Goal: Task Accomplishment & Management: Manage account settings

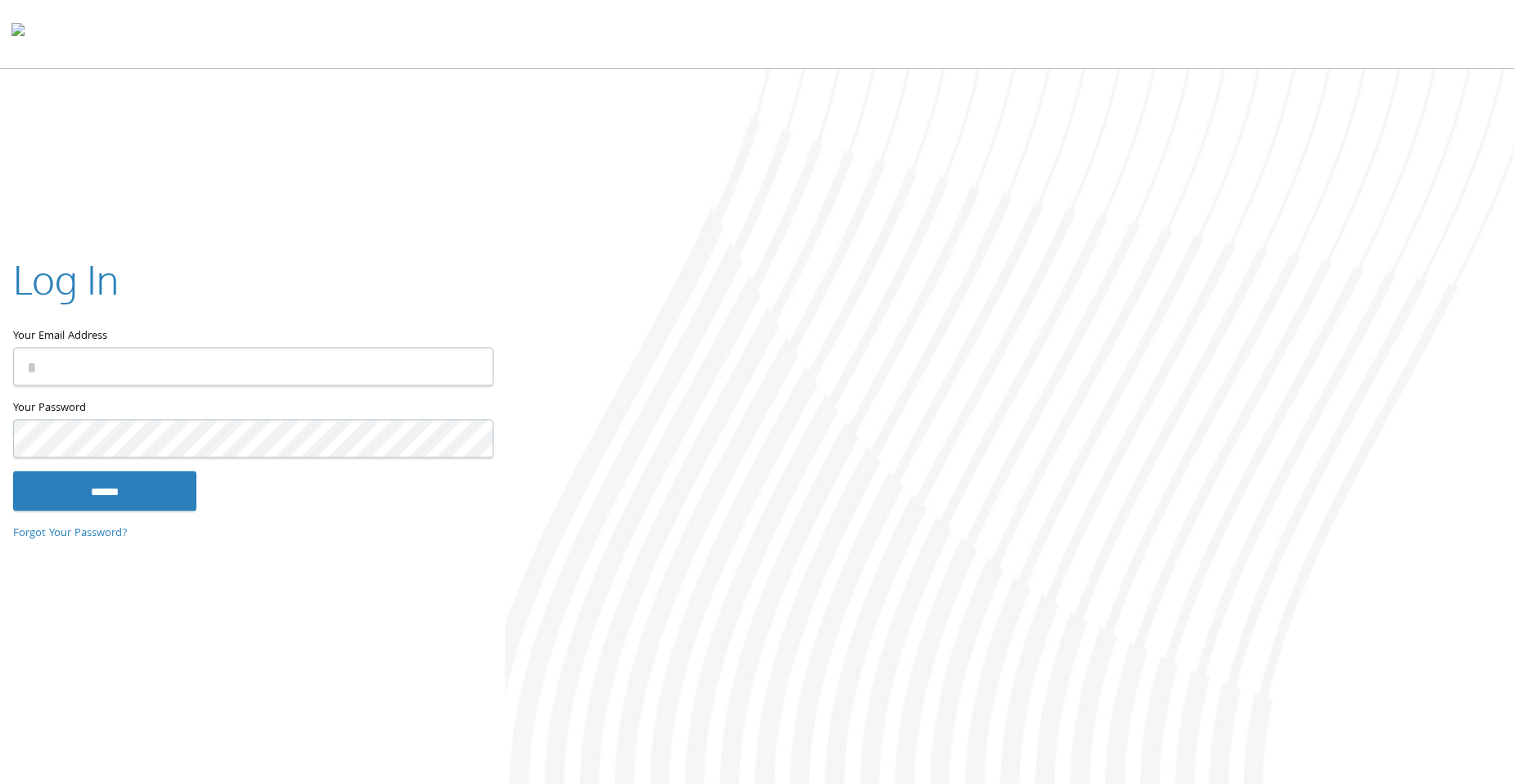
click at [209, 366] on input "Your Email Address" at bounding box center [253, 367] width 481 height 38
type input "**********"
click at [117, 488] on input "******" at bounding box center [105, 490] width 183 height 39
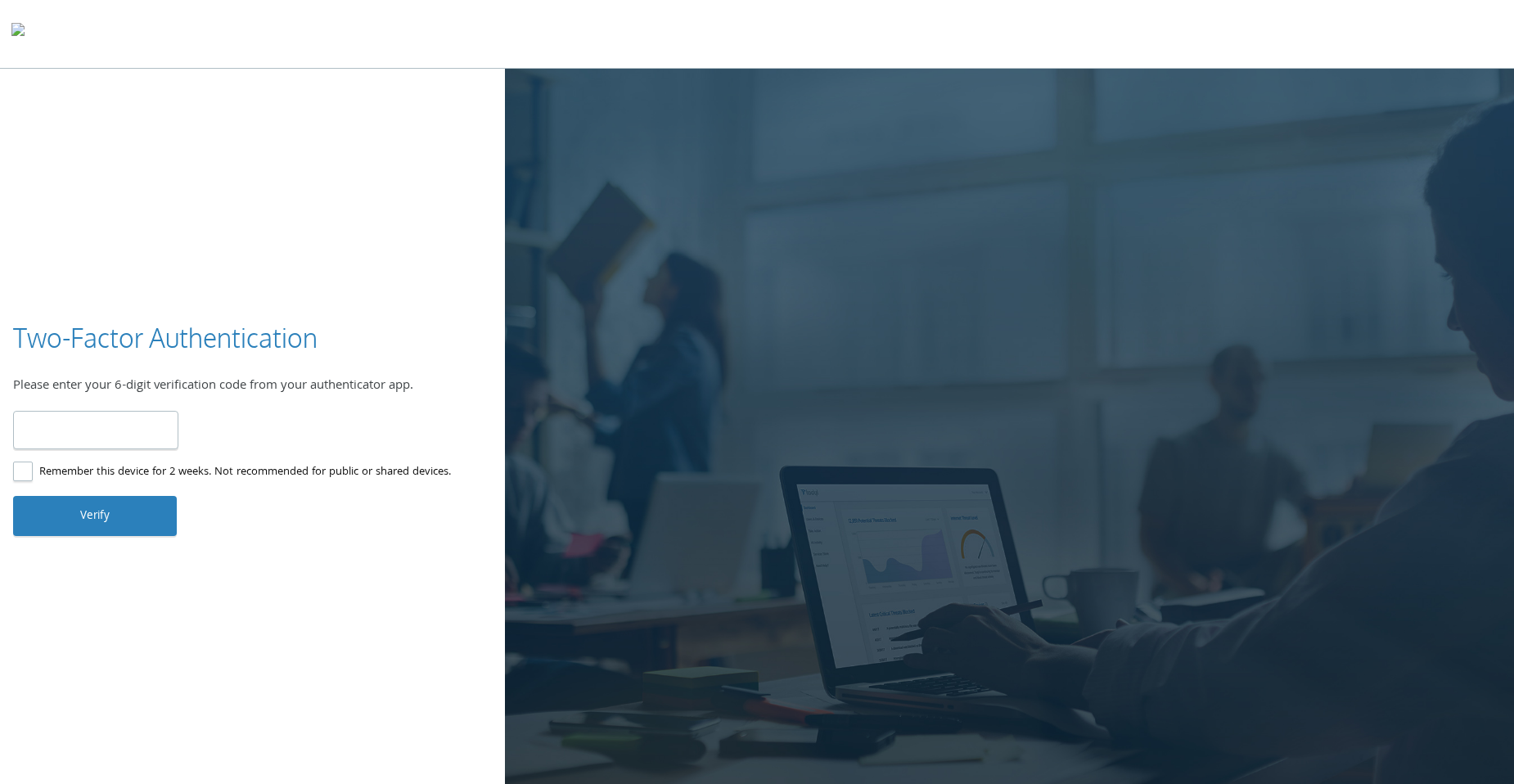
click at [83, 424] on input "number" at bounding box center [95, 430] width 165 height 38
